Goal: Navigation & Orientation: Find specific page/section

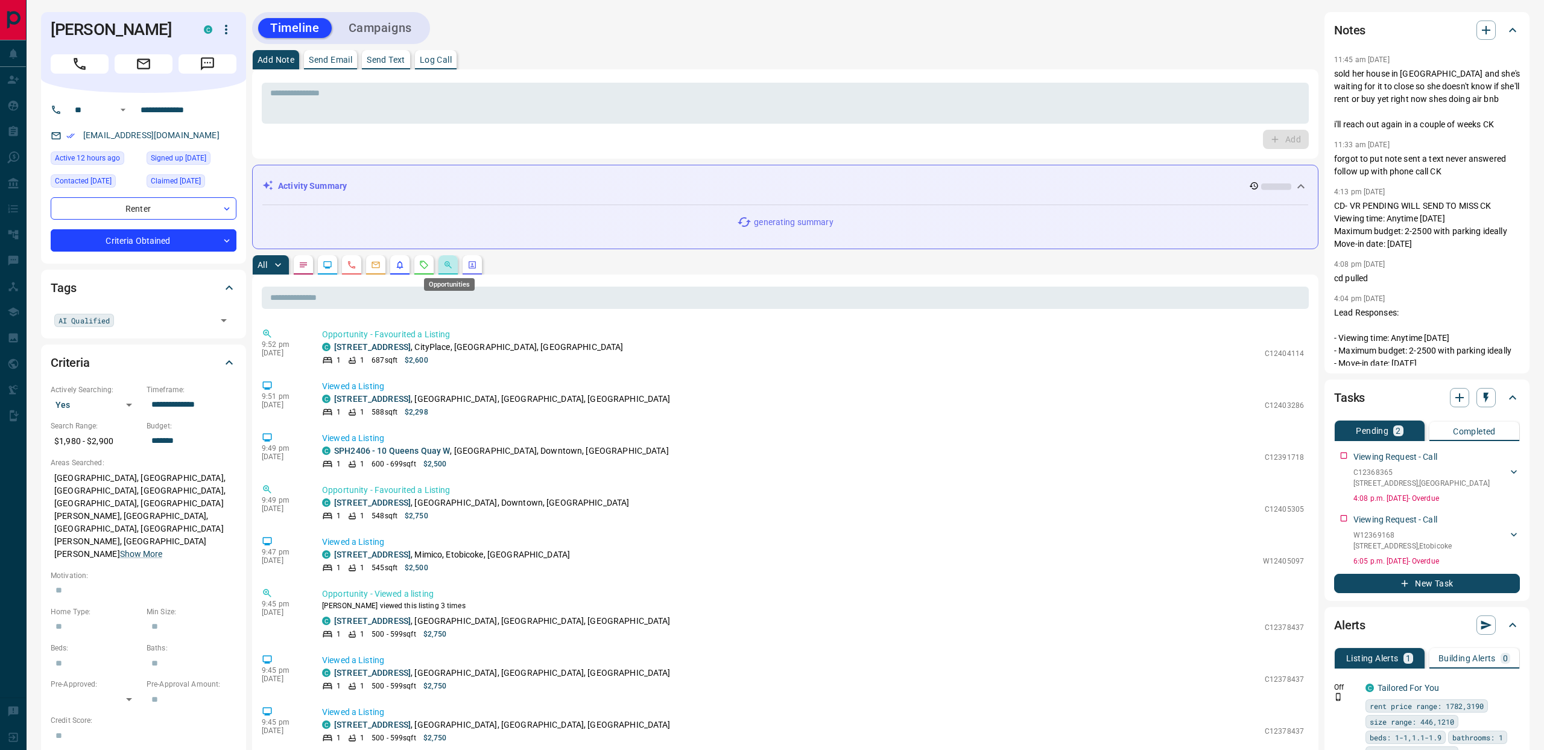
click at [449, 268] on icon "Opportunities" at bounding box center [448, 265] width 10 height 10
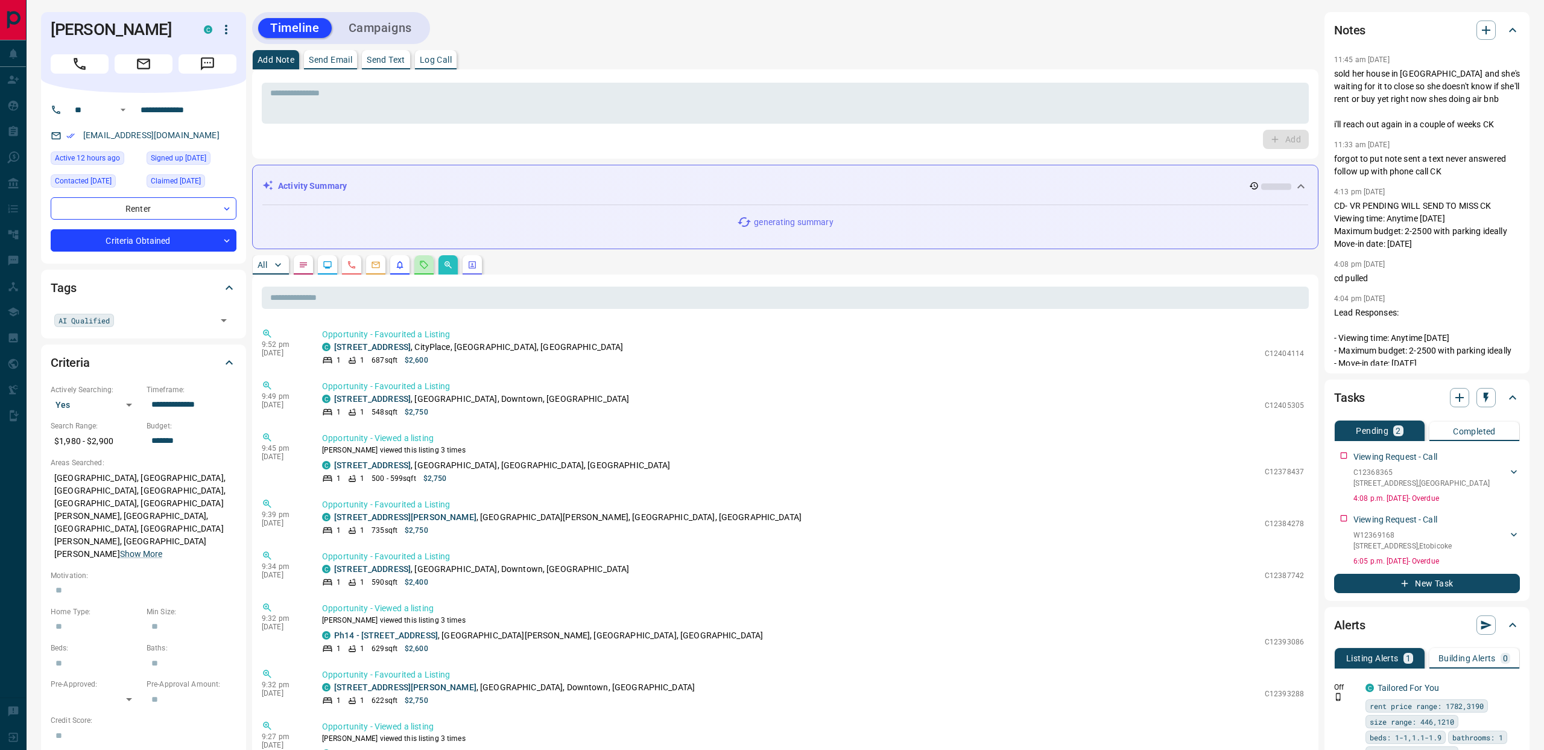
click at [422, 258] on button "button" at bounding box center [423, 264] width 19 height 19
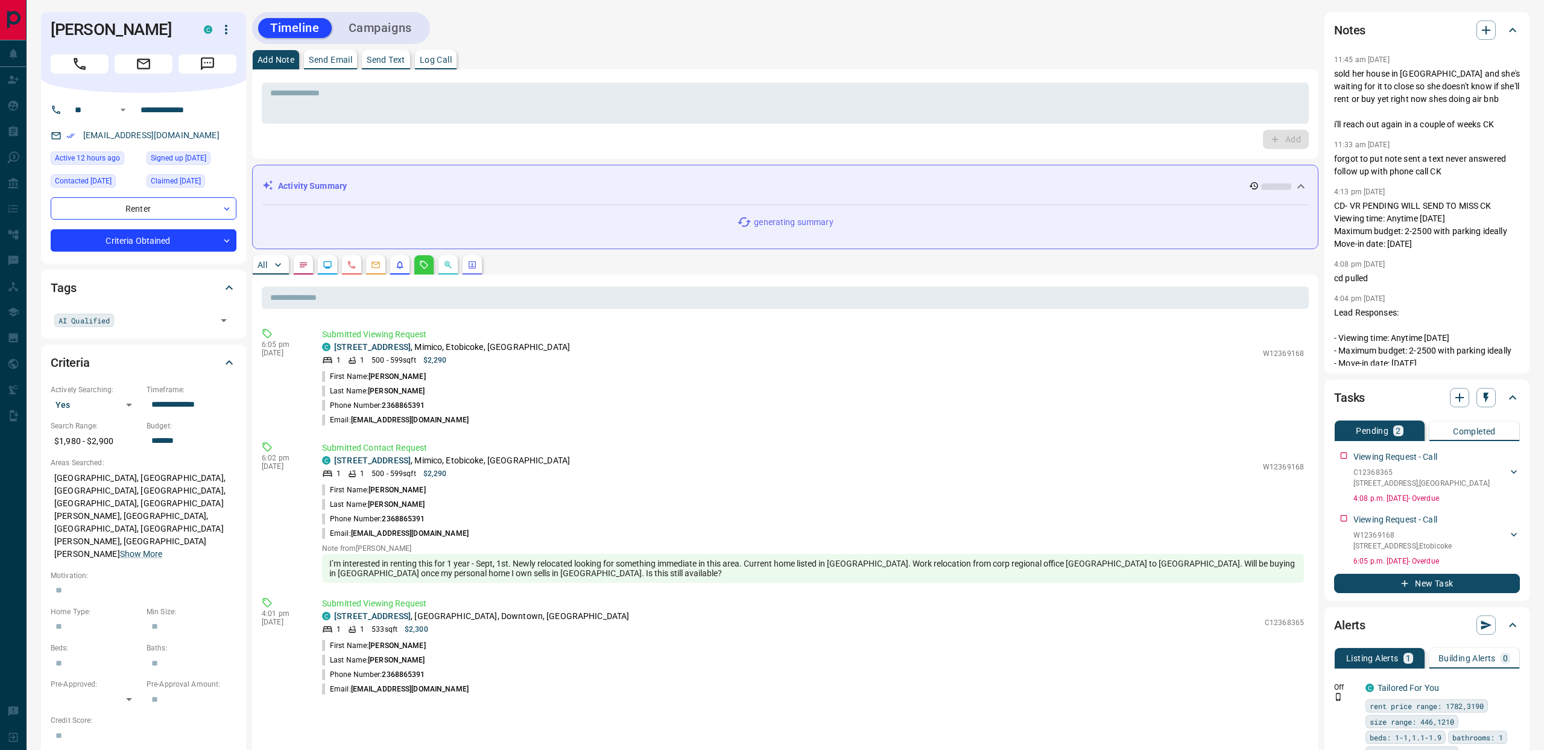
click at [440, 265] on button "button" at bounding box center [448, 264] width 19 height 19
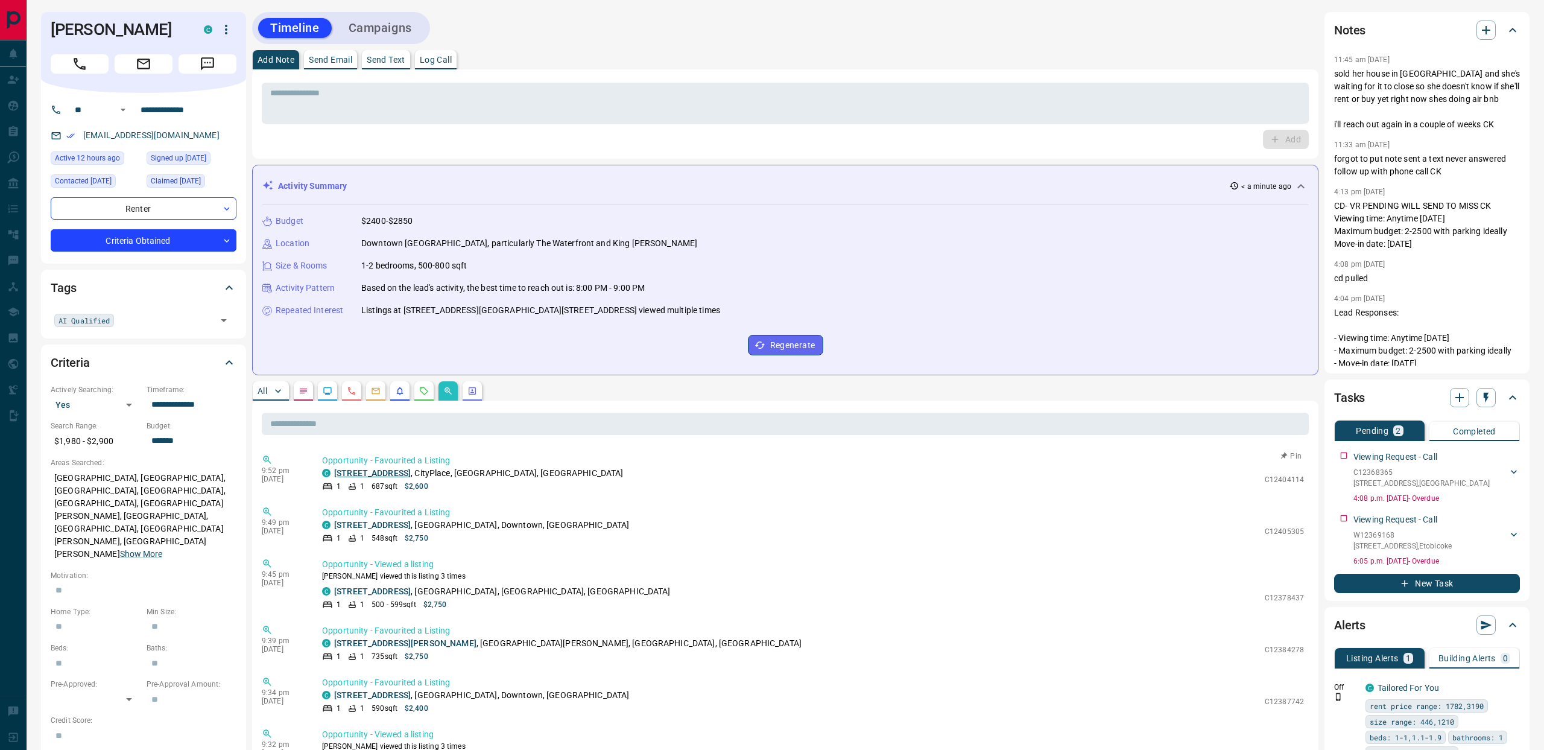
click at [383, 472] on link "[STREET_ADDRESS]" at bounding box center [372, 473] width 77 height 10
click at [375, 514] on p "Opportunity - Favourited a Listing" at bounding box center [813, 512] width 982 height 13
click at [377, 527] on link "[STREET_ADDRESS]" at bounding box center [372, 525] width 77 height 10
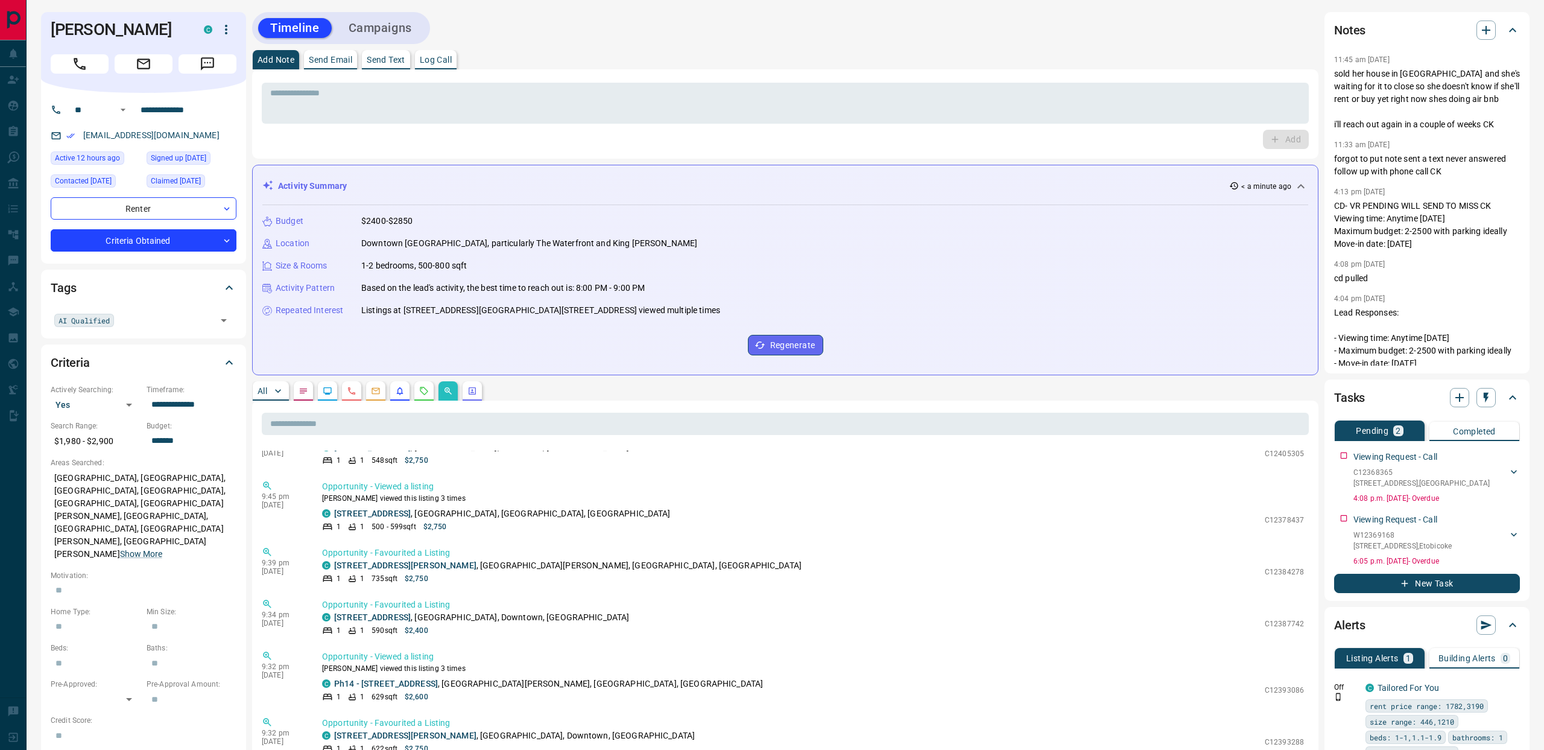
scroll to position [95, 0]
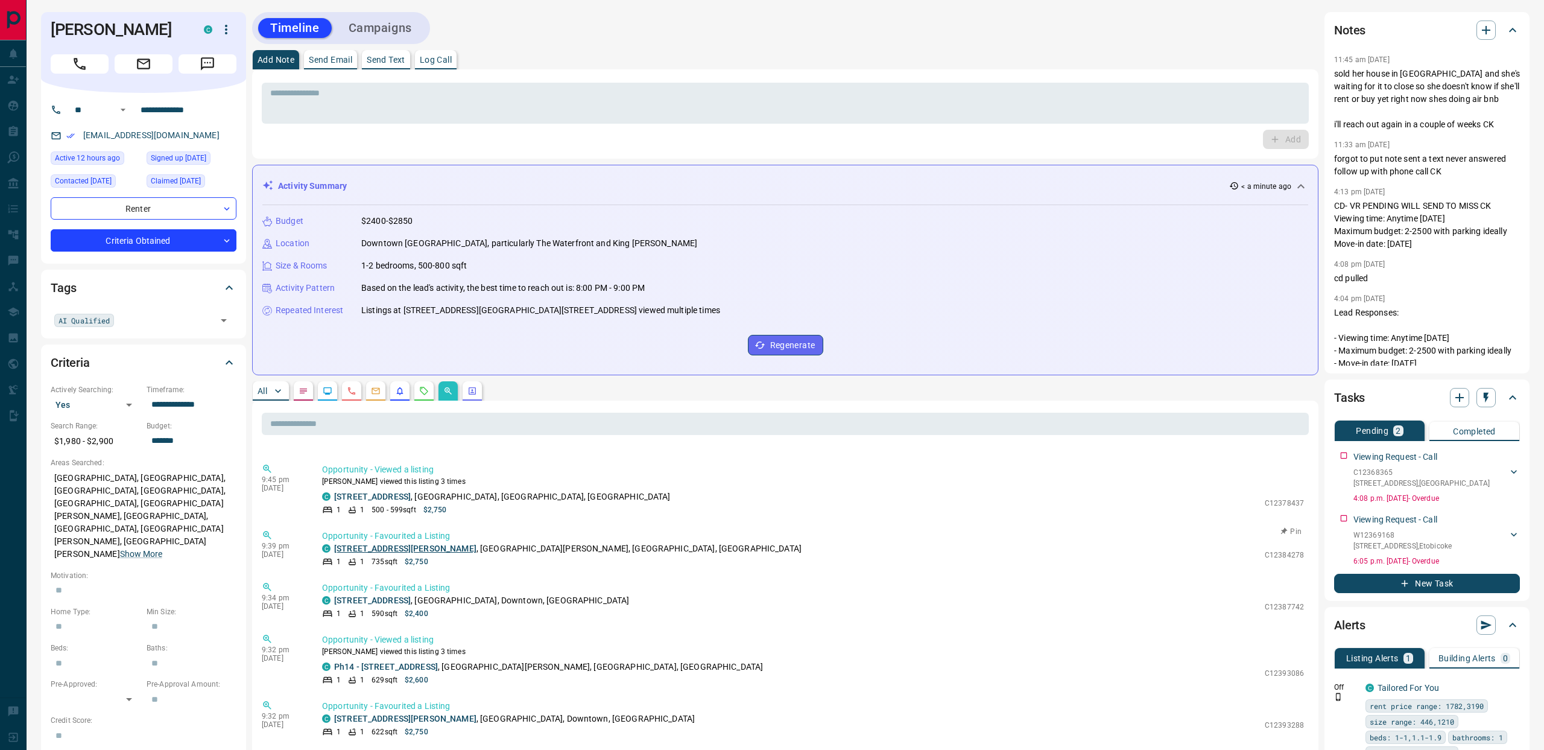
click at [396, 547] on link "[STREET_ADDRESS][PERSON_NAME]" at bounding box center [405, 549] width 142 height 10
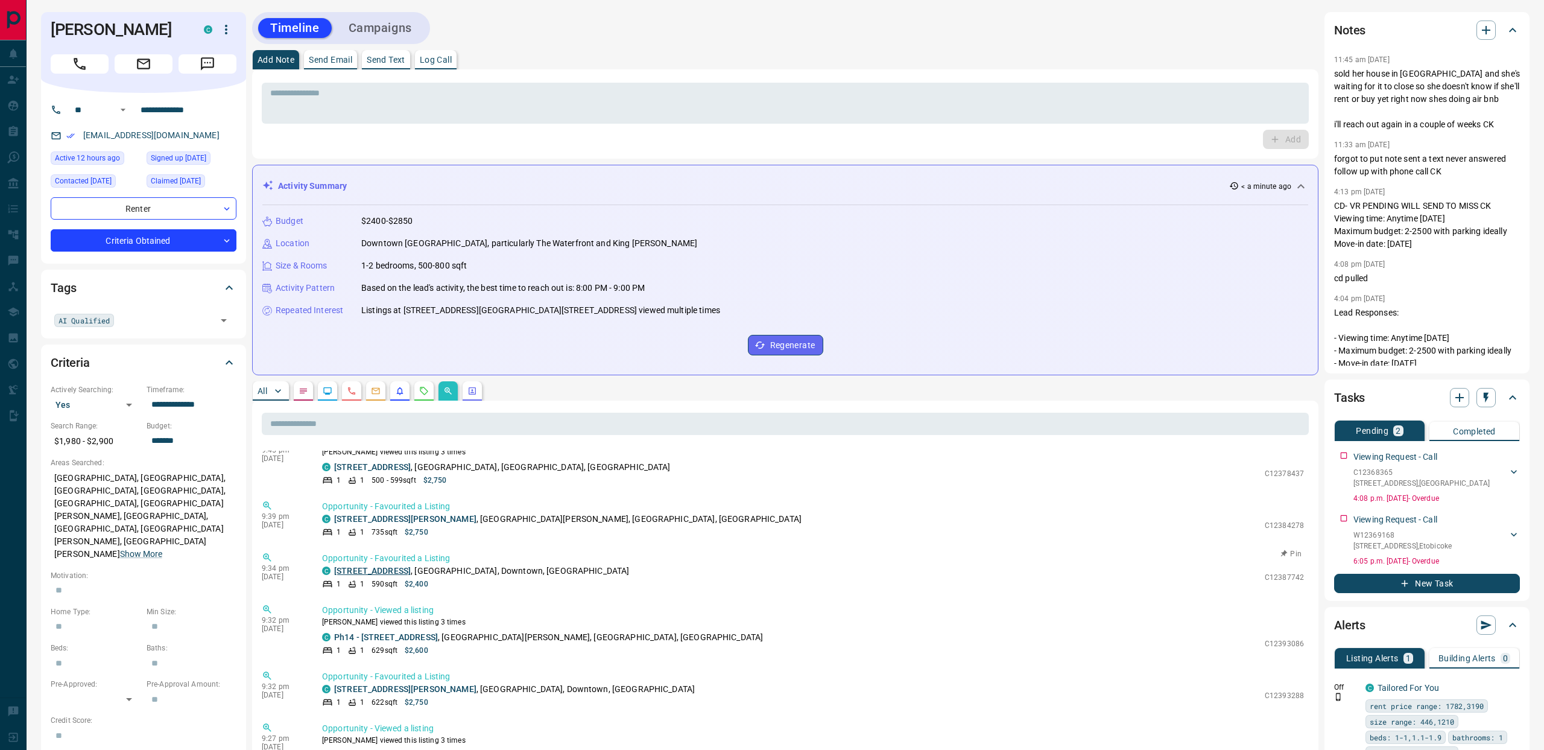
click at [398, 571] on link "[STREET_ADDRESS]" at bounding box center [372, 571] width 77 height 10
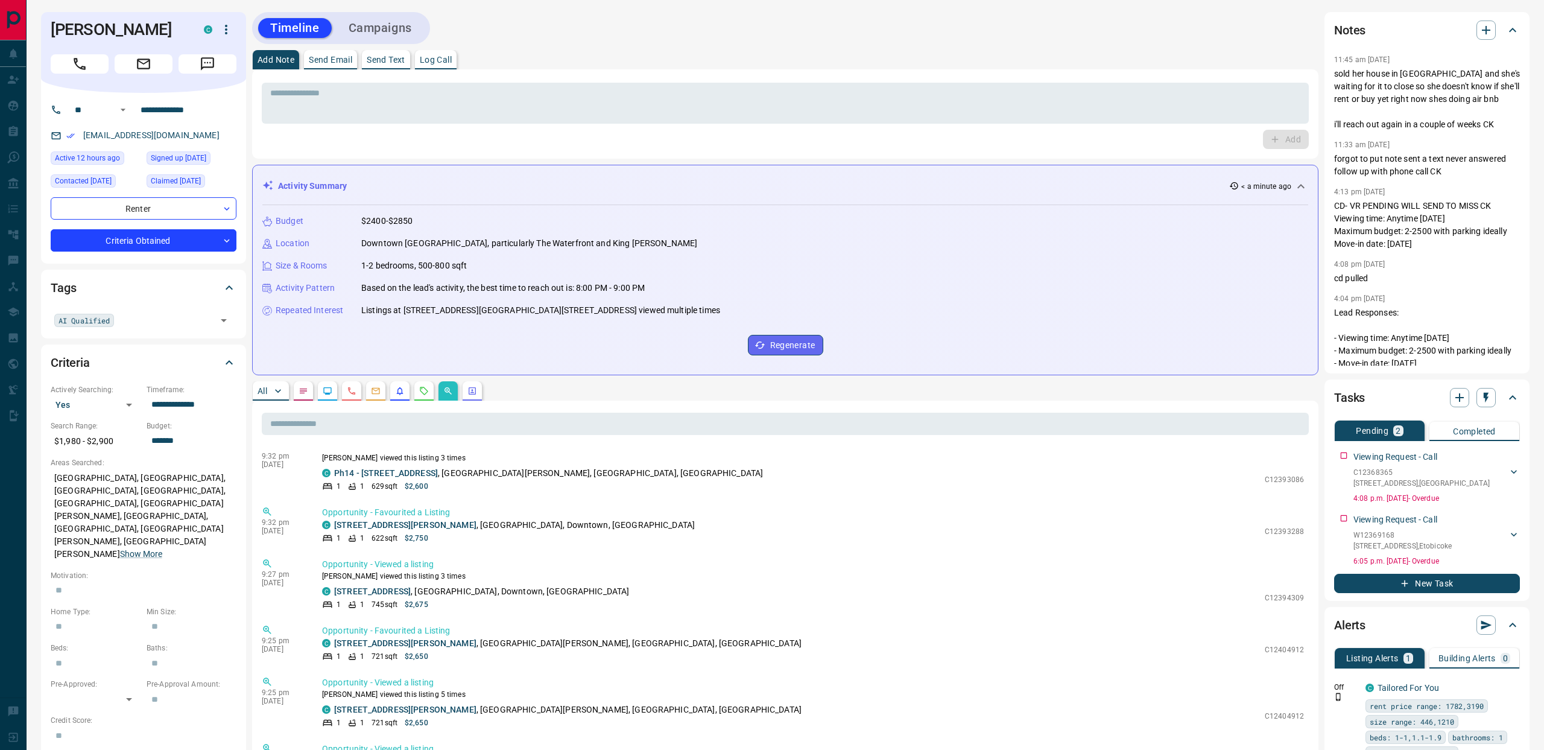
scroll to position [290, 0]
click at [423, 521] on link "[STREET_ADDRESS][PERSON_NAME]" at bounding box center [405, 524] width 142 height 10
click at [396, 636] on p "[STREET_ADDRESS][PERSON_NAME][PERSON_NAME]" at bounding box center [568, 642] width 468 height 13
click at [393, 639] on link "[STREET_ADDRESS][PERSON_NAME]" at bounding box center [405, 642] width 142 height 10
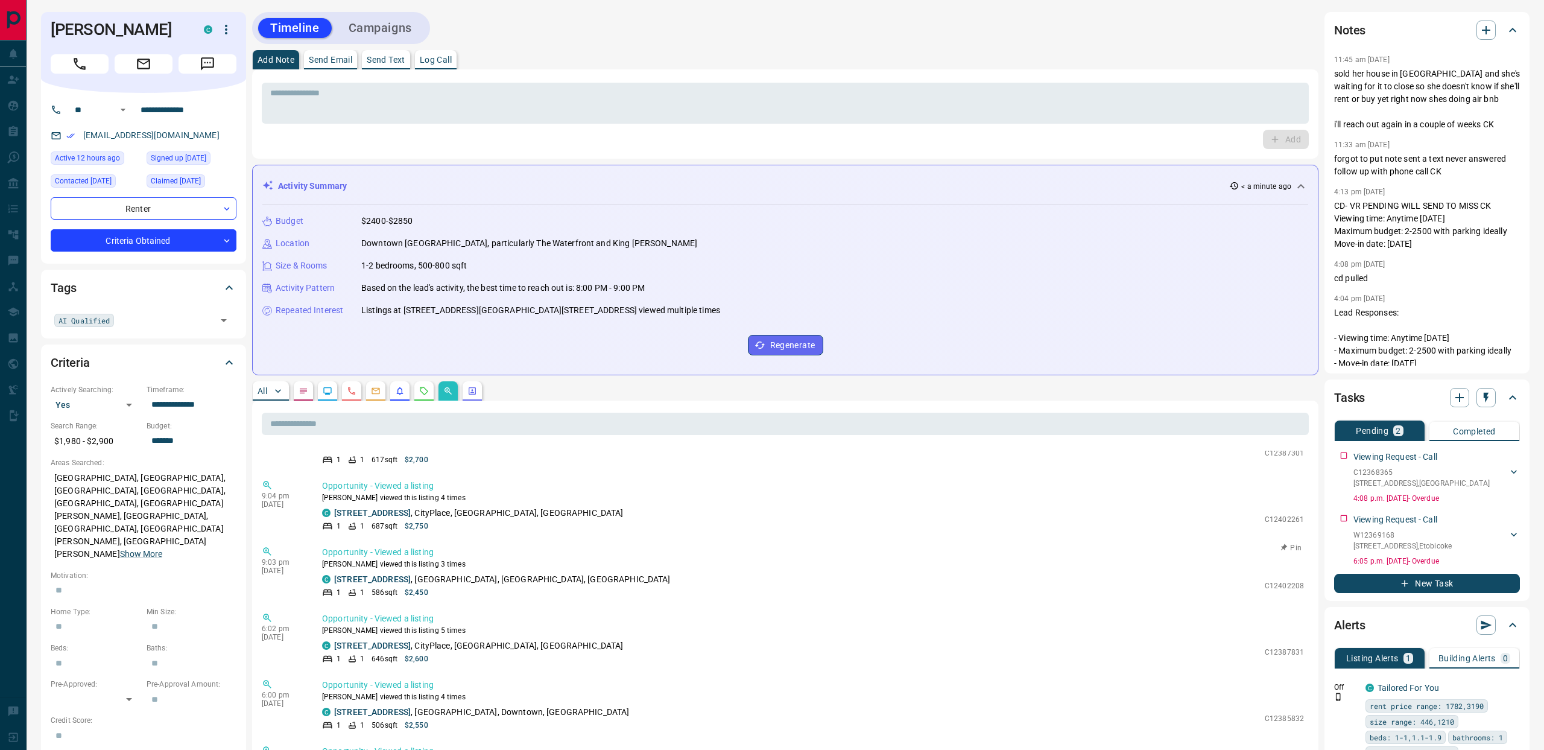
scroll to position [1345, 0]
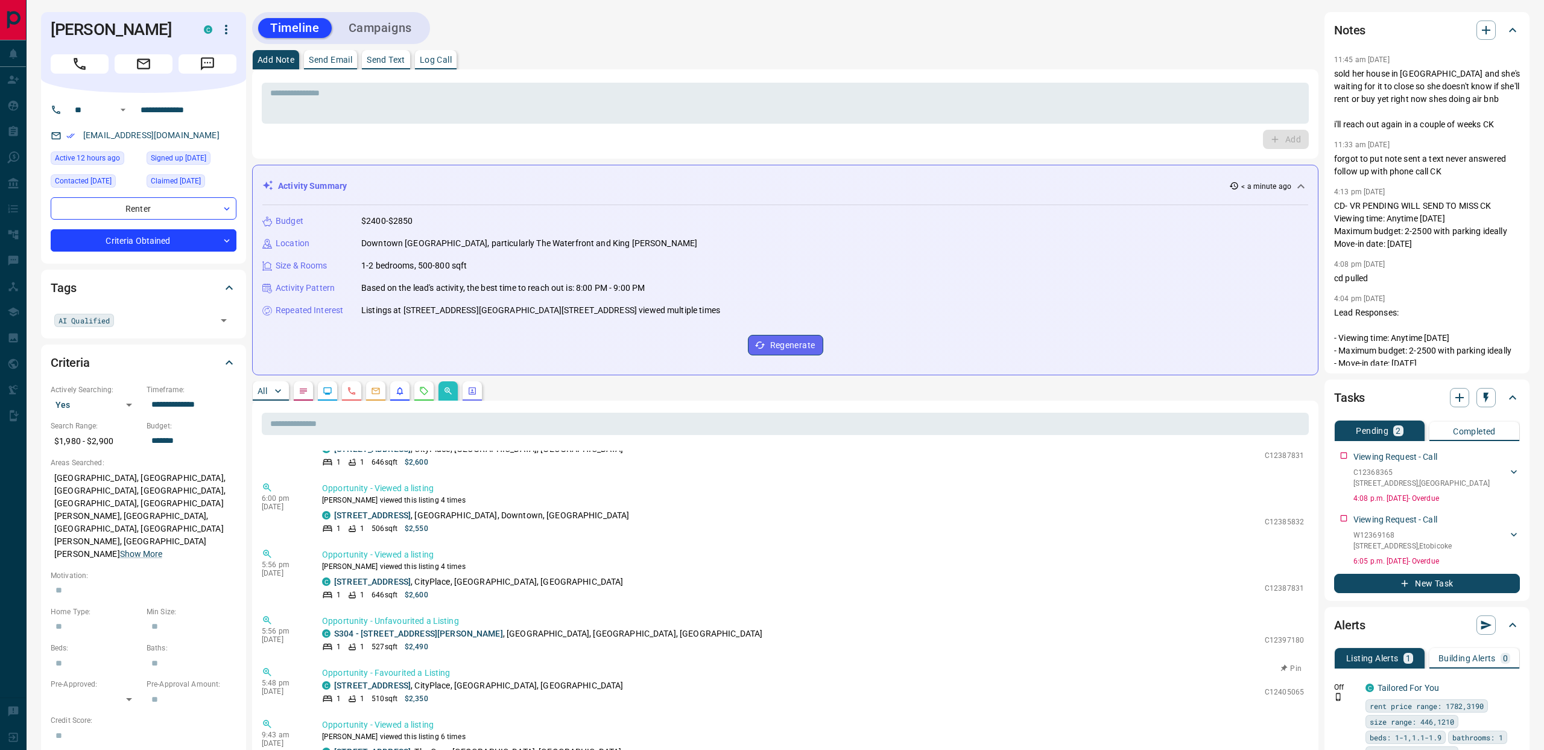
click at [398, 672] on p "Opportunity - Favourited a Listing" at bounding box center [813, 673] width 982 height 13
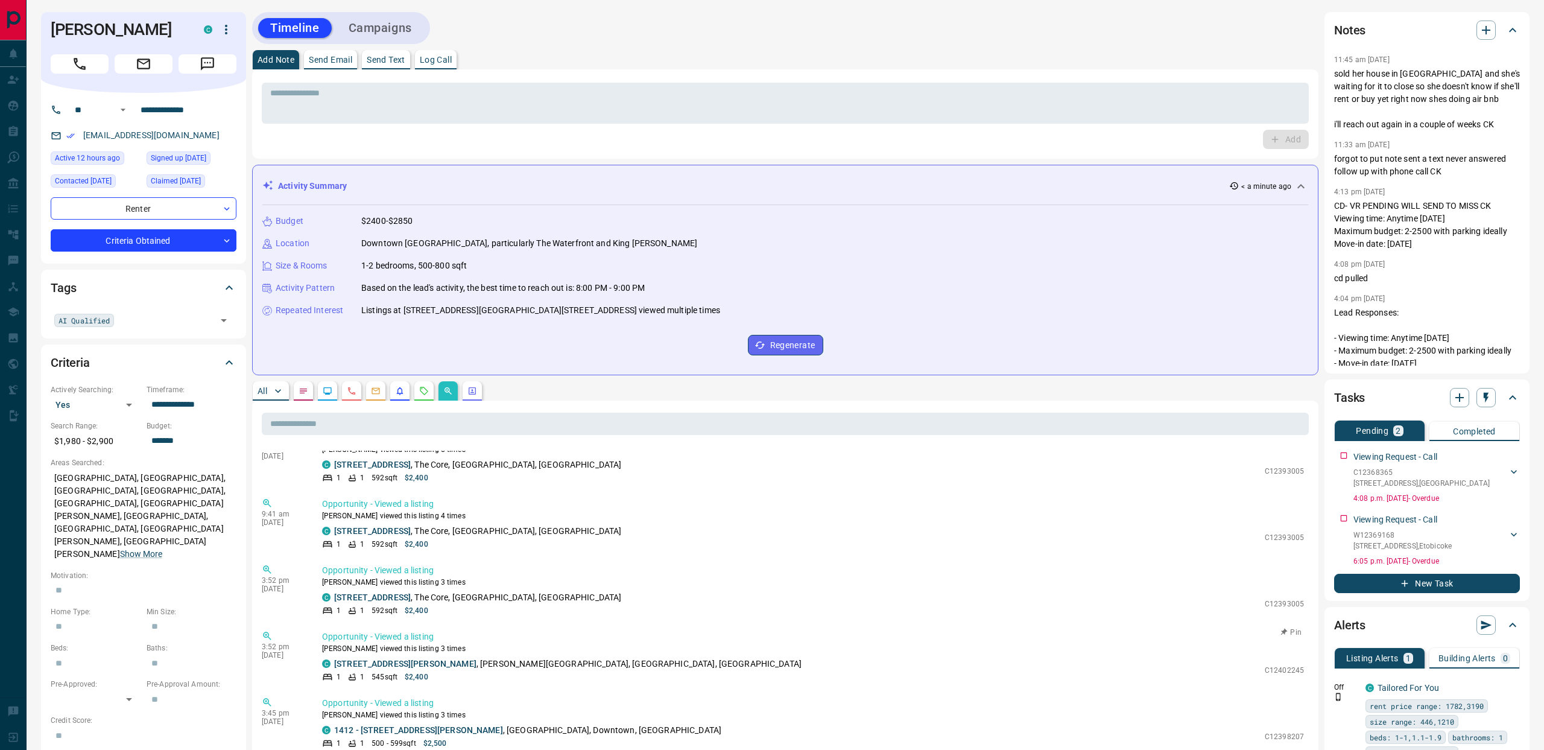
scroll to position [1702, 0]
click at [401, 600] on p "[STREET_ADDRESS]" at bounding box center [477, 594] width 287 height 13
click at [400, 592] on link "[STREET_ADDRESS]" at bounding box center [372, 594] width 77 height 10
